Goal: Check status: Check status

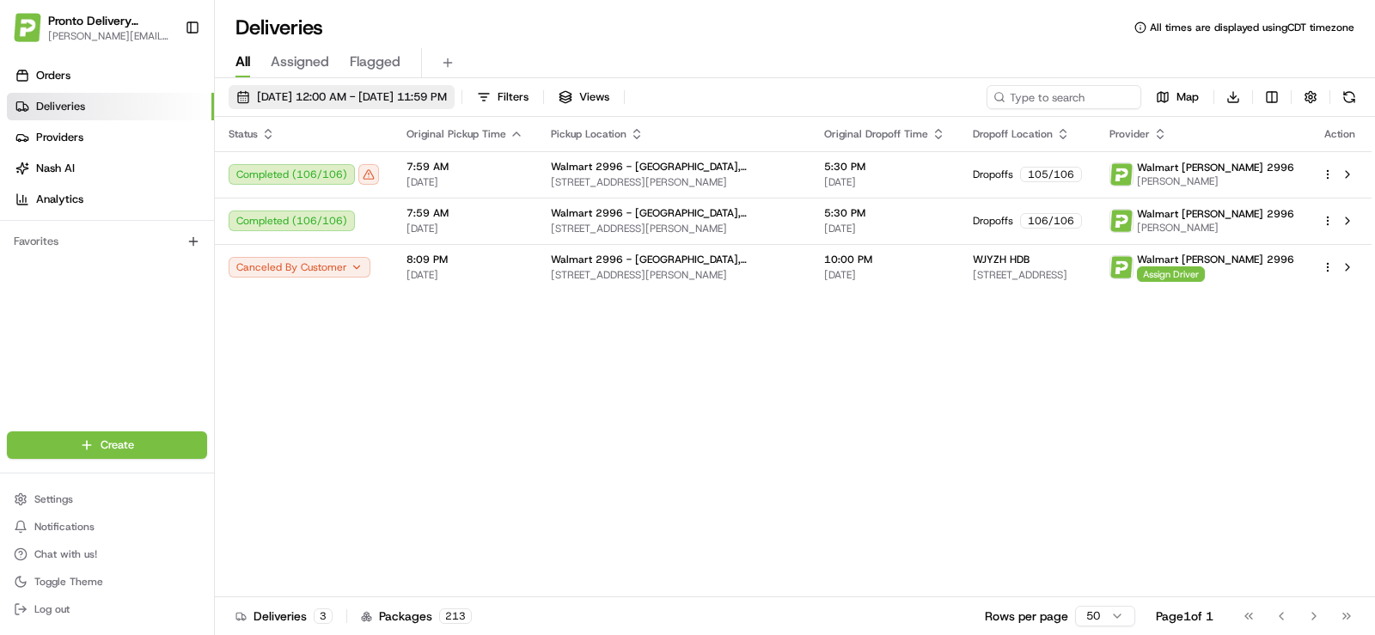
click at [333, 96] on span "[DATE] 12:00 AM - [DATE] 11:59 PM" at bounding box center [352, 96] width 190 height 15
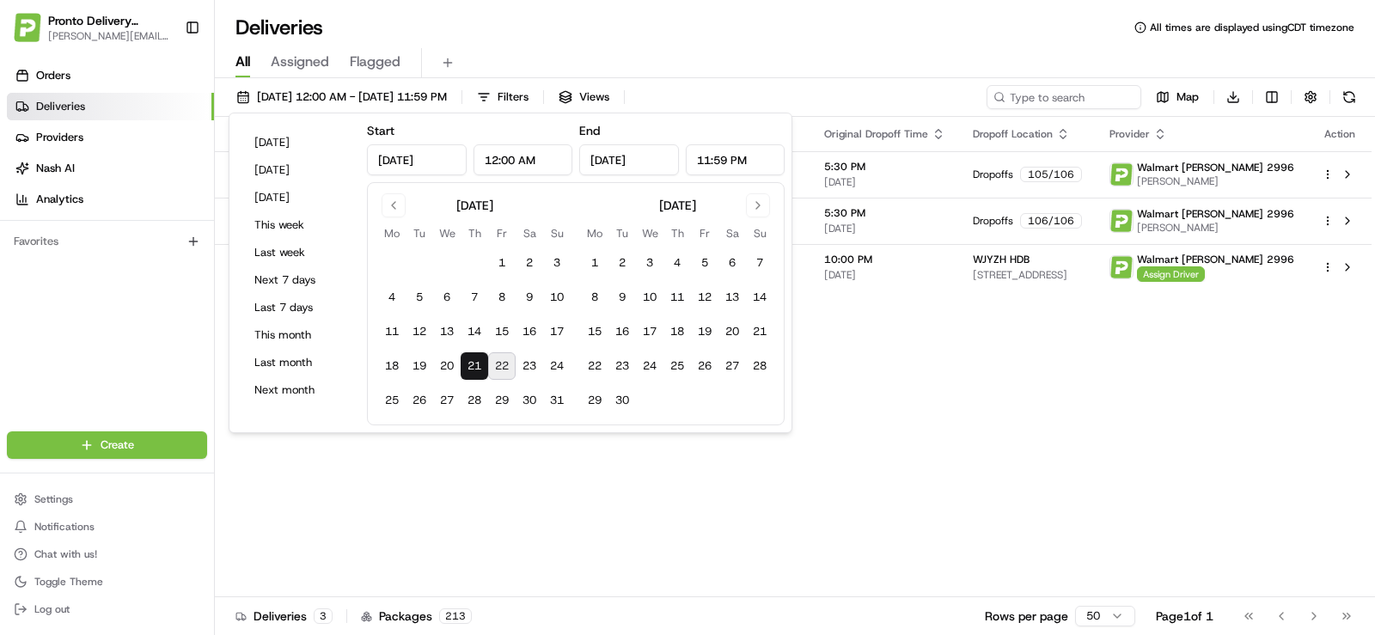
click at [499, 371] on button "22" at bounding box center [502, 366] width 28 height 28
type input "[DATE]"
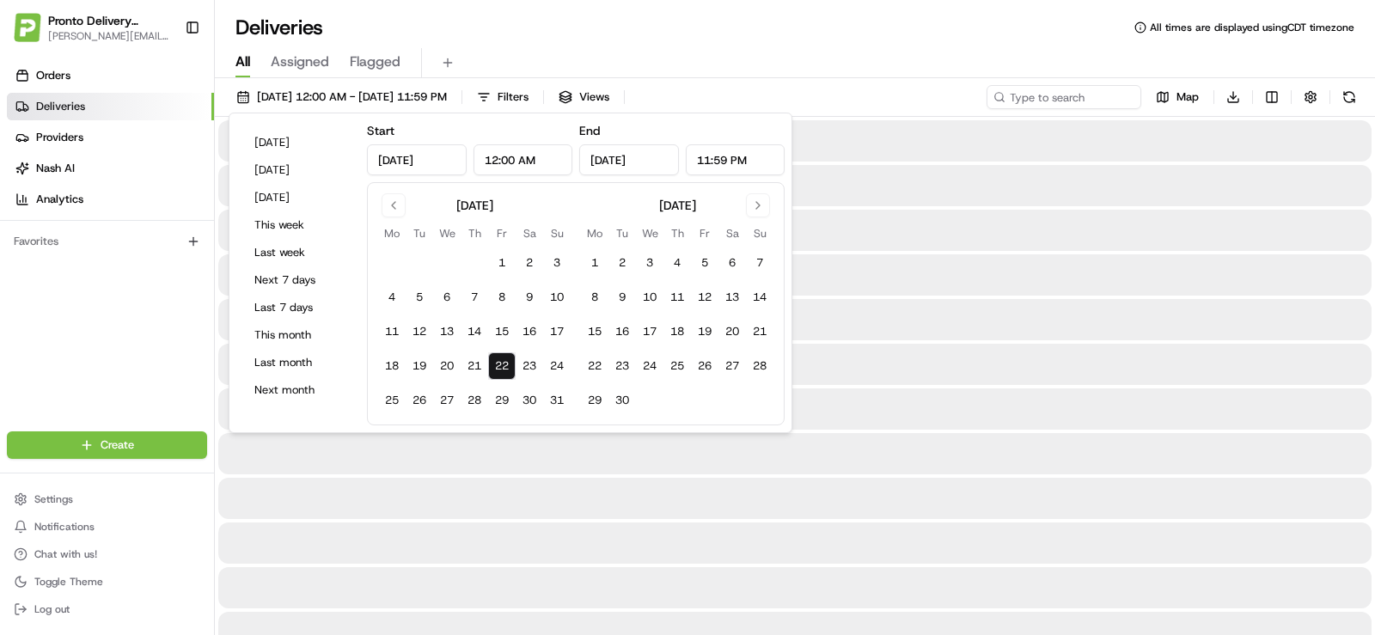
click at [498, 371] on button "22" at bounding box center [502, 366] width 28 height 28
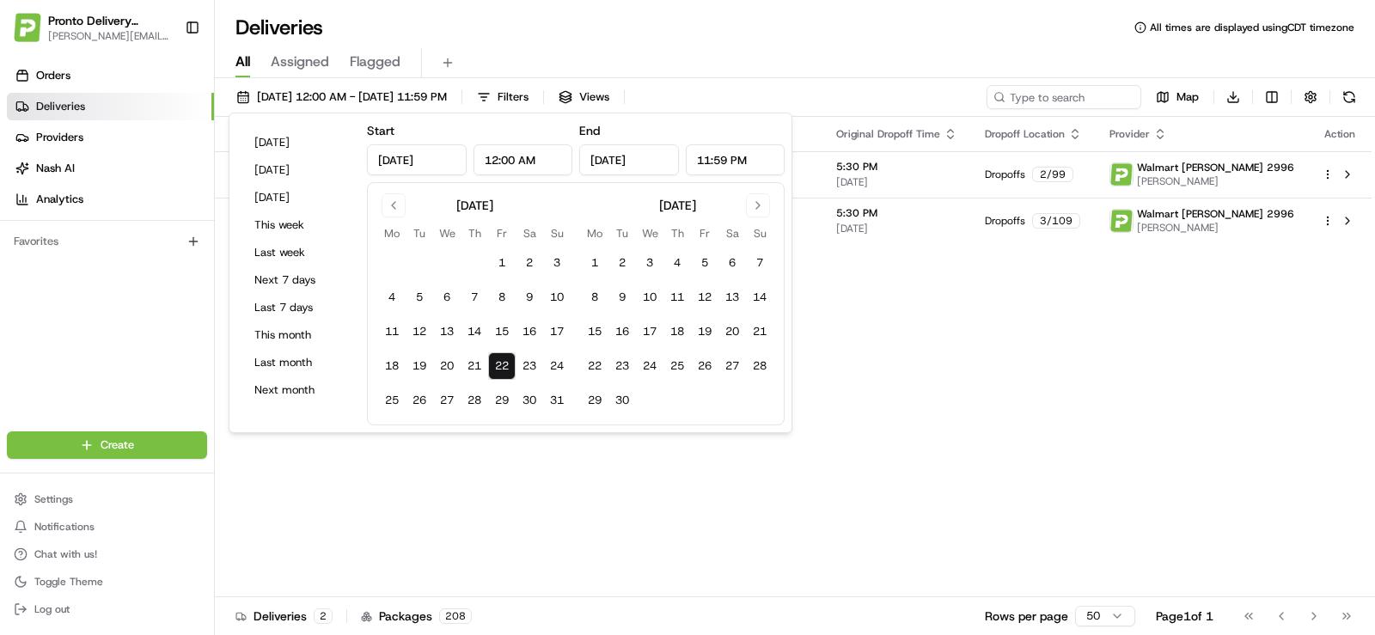
click at [160, 324] on div "Orders Deliveries Providers [PERSON_NAME] Analytics Favorites" at bounding box center [107, 248] width 214 height 387
